Goal: Task Accomplishment & Management: Manage account settings

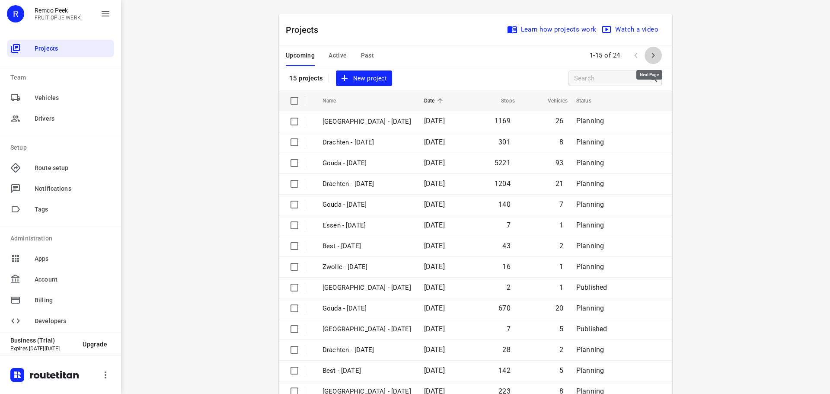
click at [648, 52] on icon "button" at bounding box center [653, 55] width 10 height 10
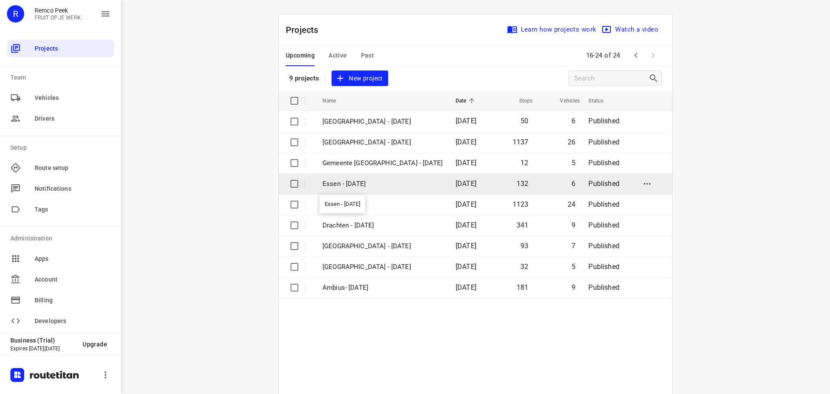
click at [354, 186] on p "Essen - [DATE]" at bounding box center [382, 184] width 120 height 10
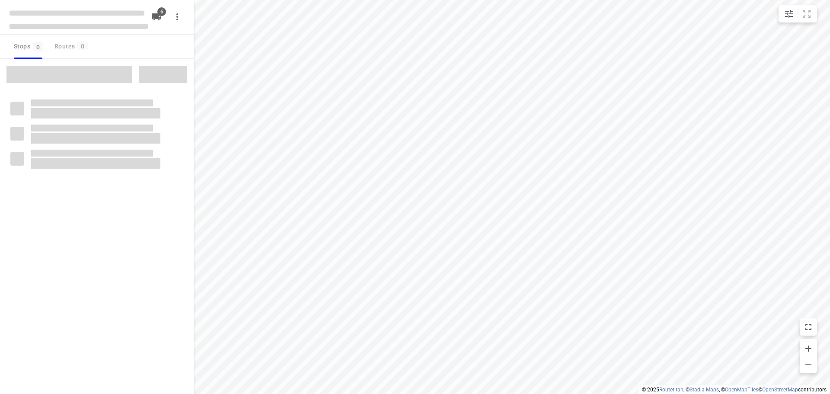
checkbox input "true"
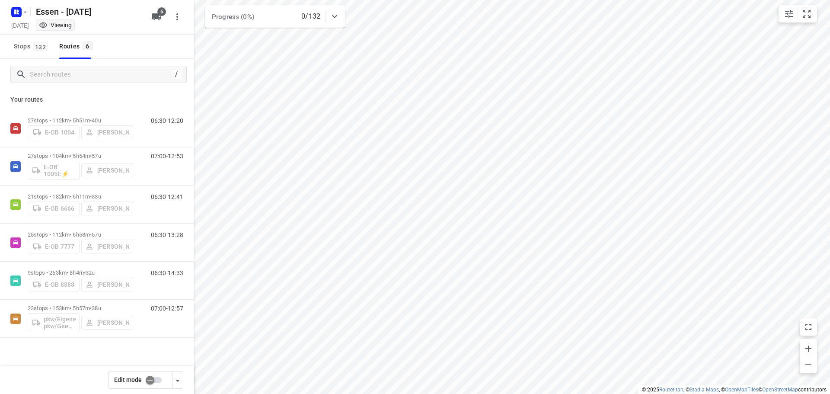
click at [153, 376] on input "checkbox" at bounding box center [149, 380] width 49 height 16
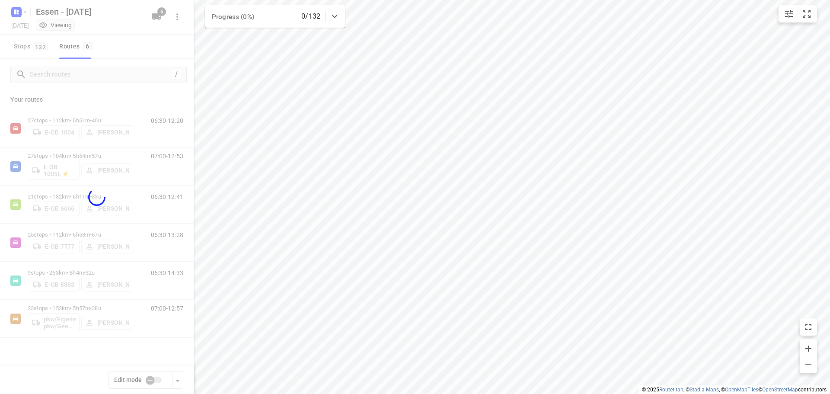
checkbox input "true"
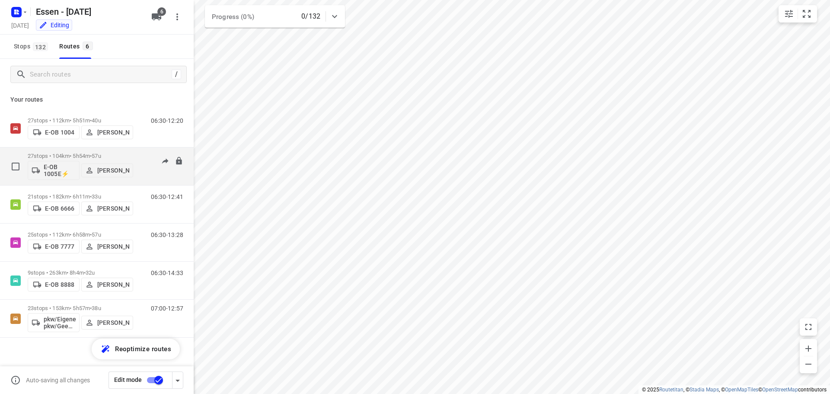
click at [129, 164] on button "[PERSON_NAME]" at bounding box center [107, 170] width 52 height 14
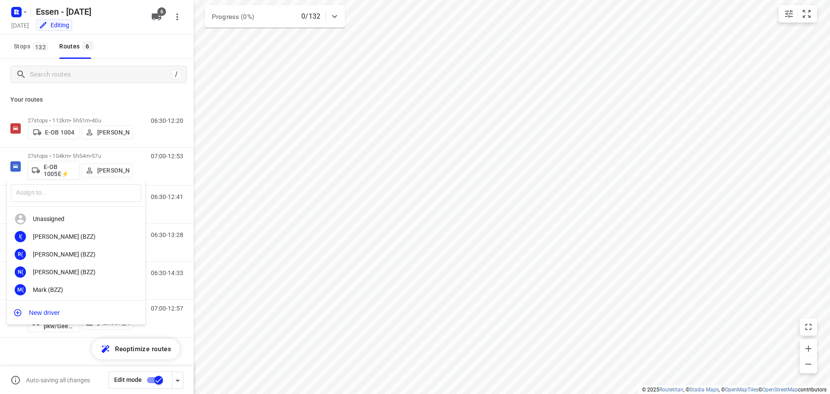
click at [124, 153] on div at bounding box center [415, 197] width 830 height 394
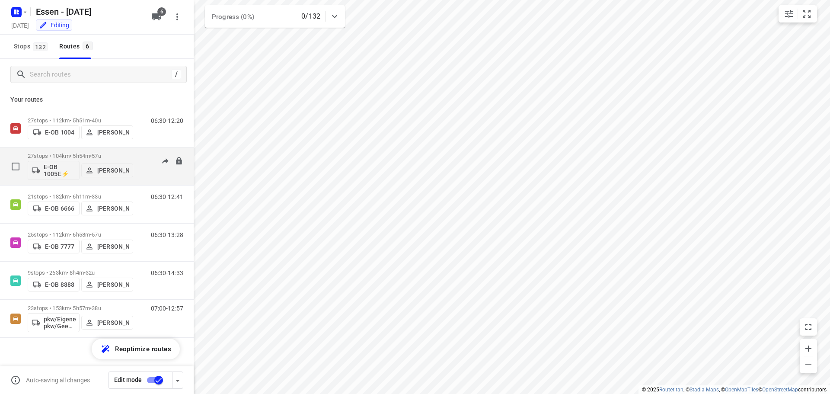
click at [101, 154] on span "57u" at bounding box center [96, 156] width 9 height 6
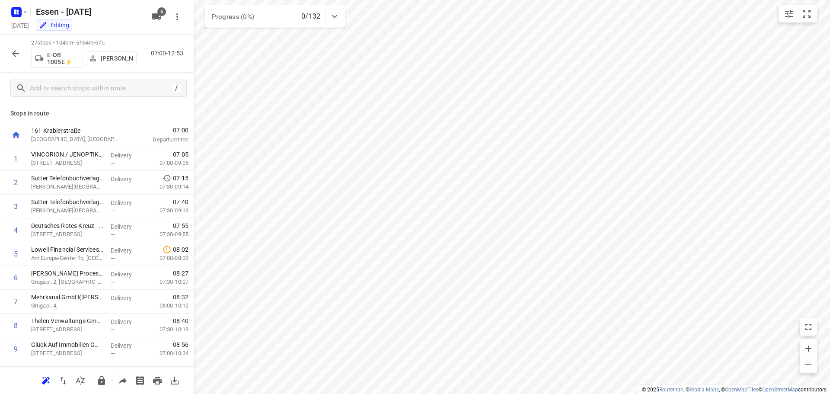
click at [15, 56] on icon "button" at bounding box center [15, 53] width 7 height 7
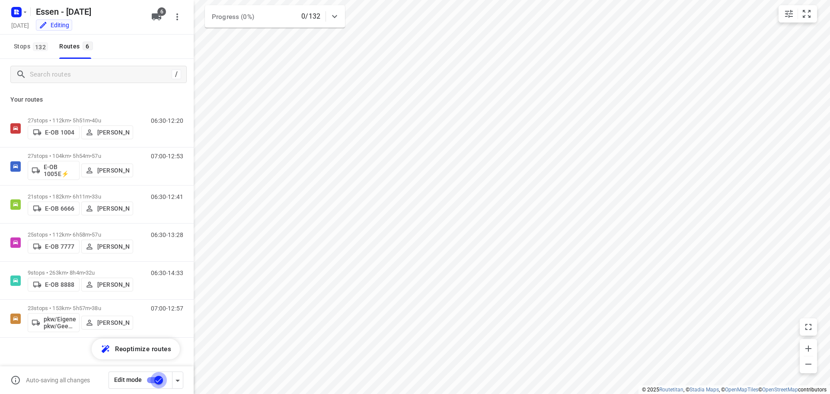
click at [162, 379] on input "checkbox" at bounding box center [158, 380] width 49 height 16
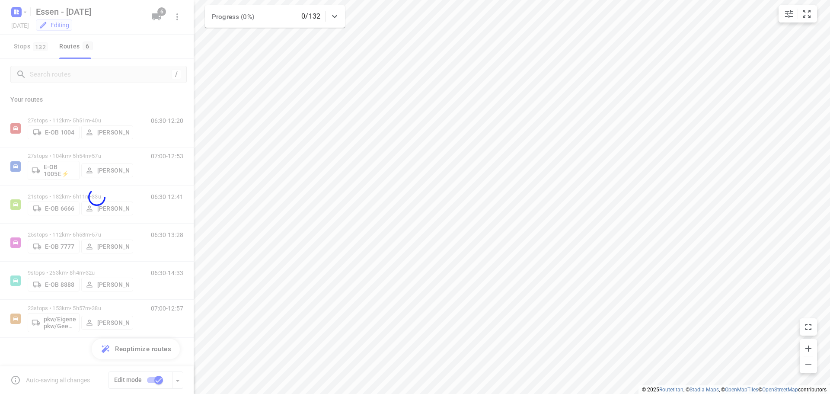
checkbox input "false"
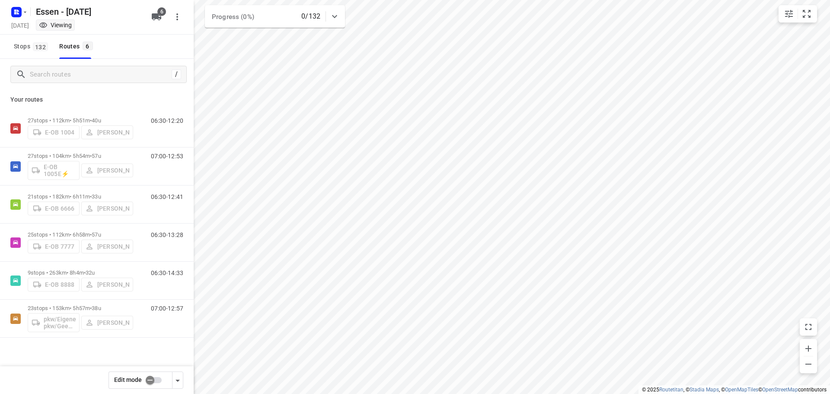
click at [116, 89] on div "/" at bounding box center [97, 74] width 194 height 31
